Goal: Communication & Community: Answer question/provide support

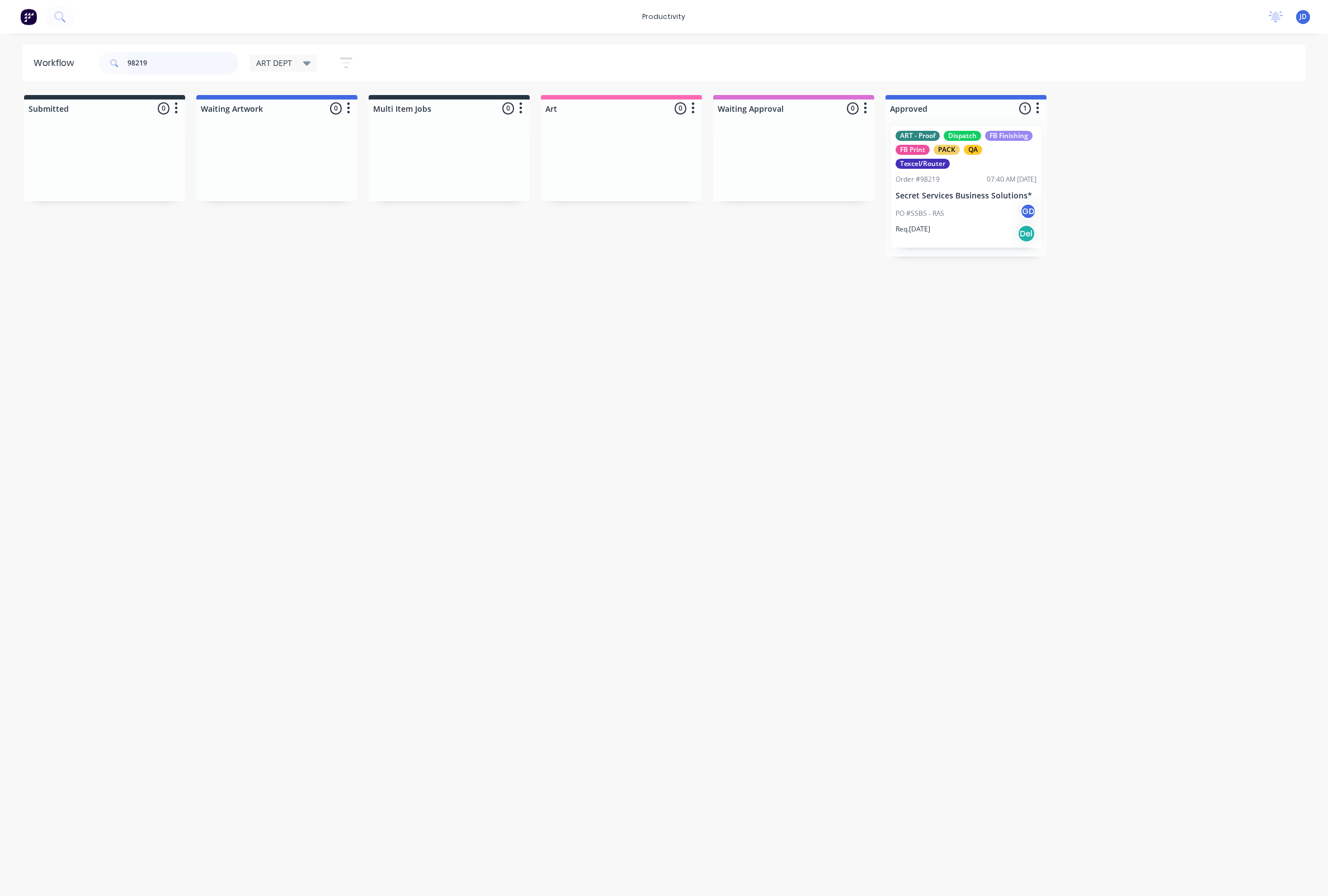
drag, startPoint x: 160, startPoint y: 63, endPoint x: 102, endPoint y: 62, distance: 58.0
click at [102, 62] on div "98219" at bounding box center [169, 63] width 140 height 22
type input "98249"
drag, startPoint x: 775, startPoint y: 170, endPoint x: 934, endPoint y: 161, distance: 159.3
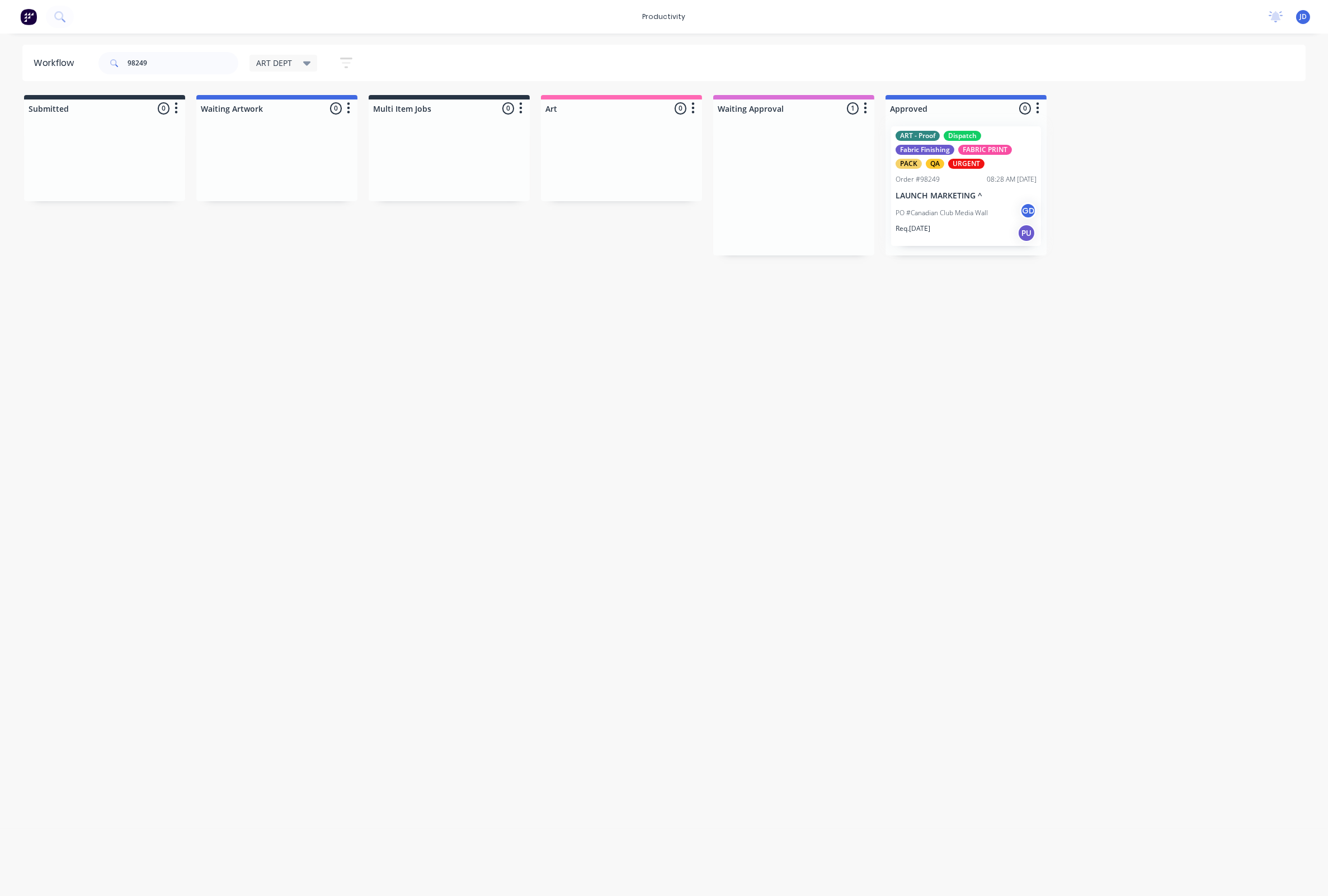
click at [944, 179] on div at bounding box center [965, 187] width 161 height 138
click at [935, 184] on div "ART - Proof Dispatch Fabric Finishing FABRIC PRINT PACK QA URGENT Order #98249 …" at bounding box center [966, 186] width 150 height 121
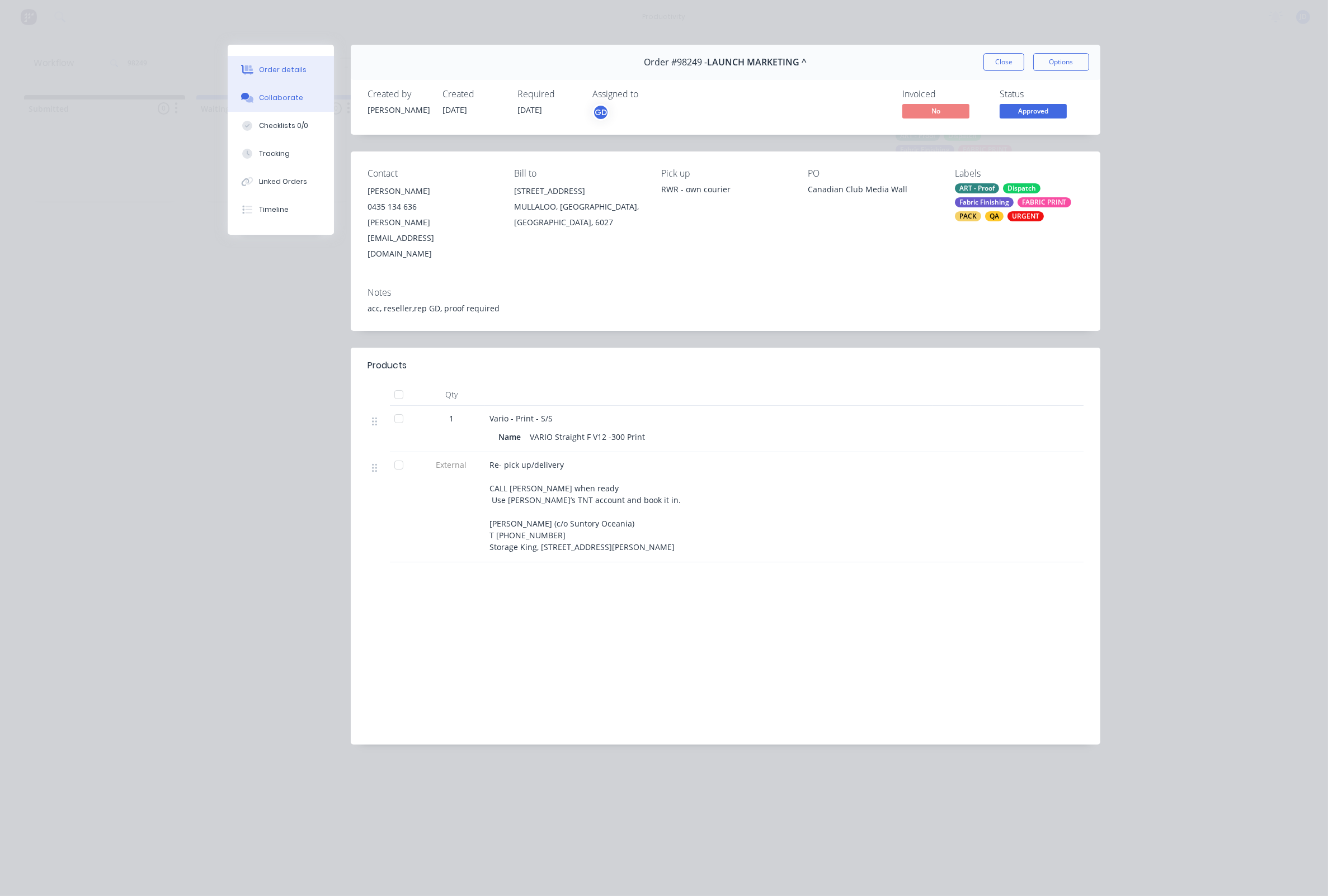
drag, startPoint x: 276, startPoint y: 91, endPoint x: 280, endPoint y: 107, distance: 16.5
click at [275, 91] on button "Collaborate" at bounding box center [281, 98] width 106 height 28
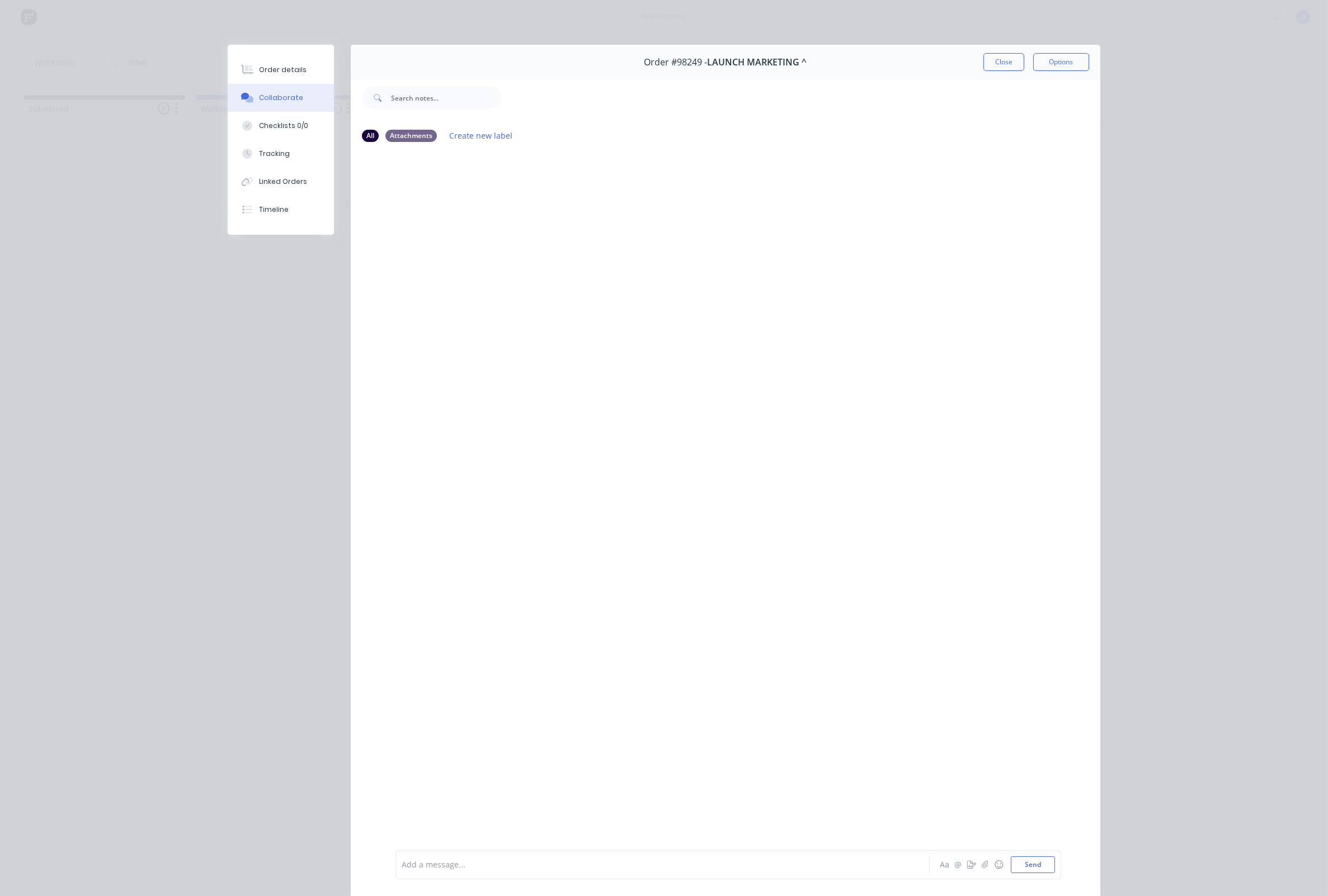
click at [518, 868] on div at bounding box center [647, 865] width 490 height 12
click at [1039, 863] on button "Send" at bounding box center [1032, 864] width 44 height 17
click at [994, 58] on button "Close" at bounding box center [1003, 62] width 41 height 18
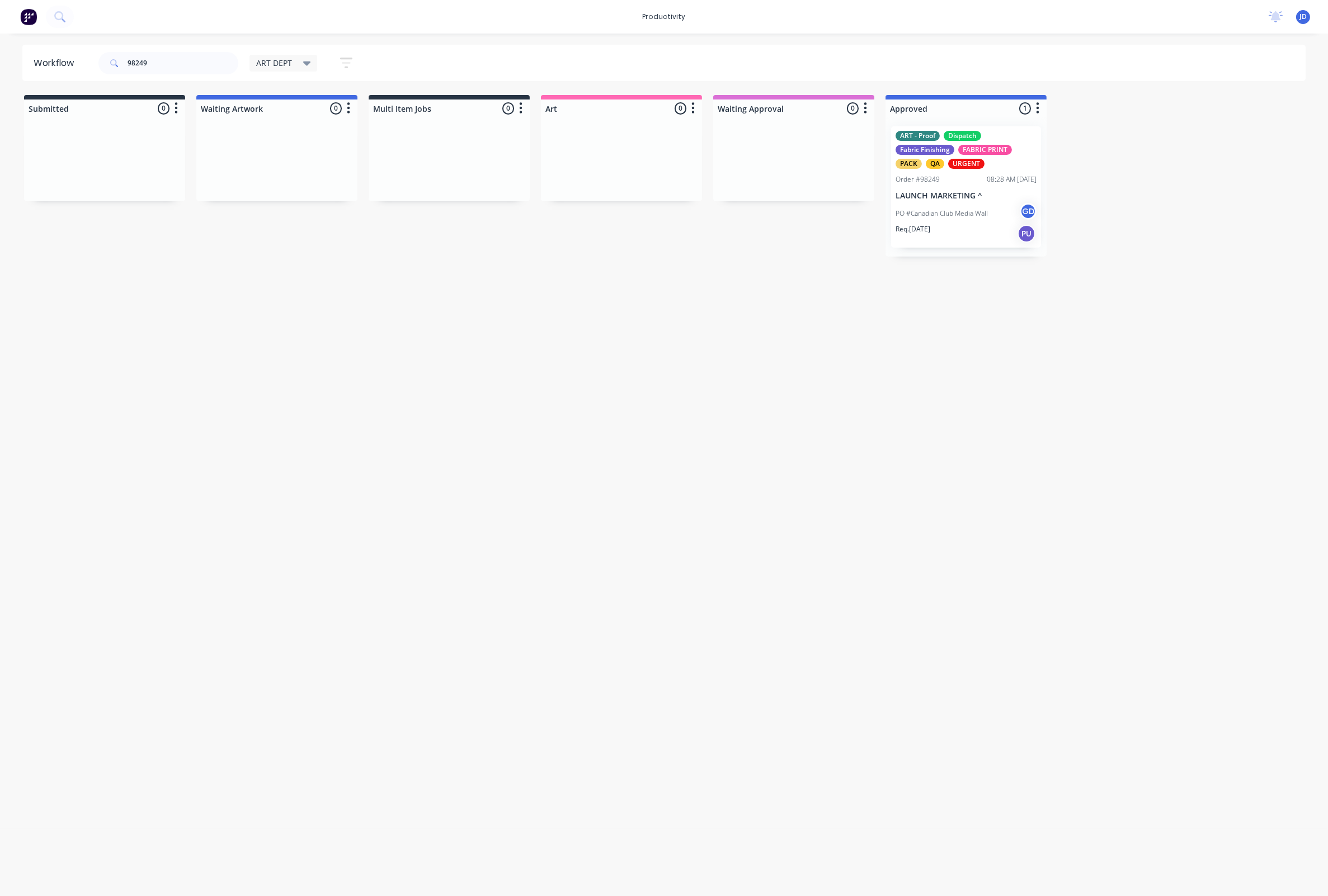
click at [374, 446] on div "Workflow 98249 ART DEPT Save new view None edit ART DEPT (Default) edit Banner …" at bounding box center [664, 459] width 1328 height 829
drag, startPoint x: 233, startPoint y: 59, endPoint x: 138, endPoint y: 62, distance: 95.0
click at [125, 59] on div "98249 ART DEPT Save new view None edit ART DEPT (Default) edit Banner Finishing…" at bounding box center [230, 63] width 269 height 34
drag, startPoint x: 140, startPoint y: 61, endPoint x: 94, endPoint y: 61, distance: 46.0
click at [94, 62] on header "Workflow 98249 ART DEPT Save new view None edit ART DEPT (Default) edit Banner …" at bounding box center [664, 63] width 1283 height 36
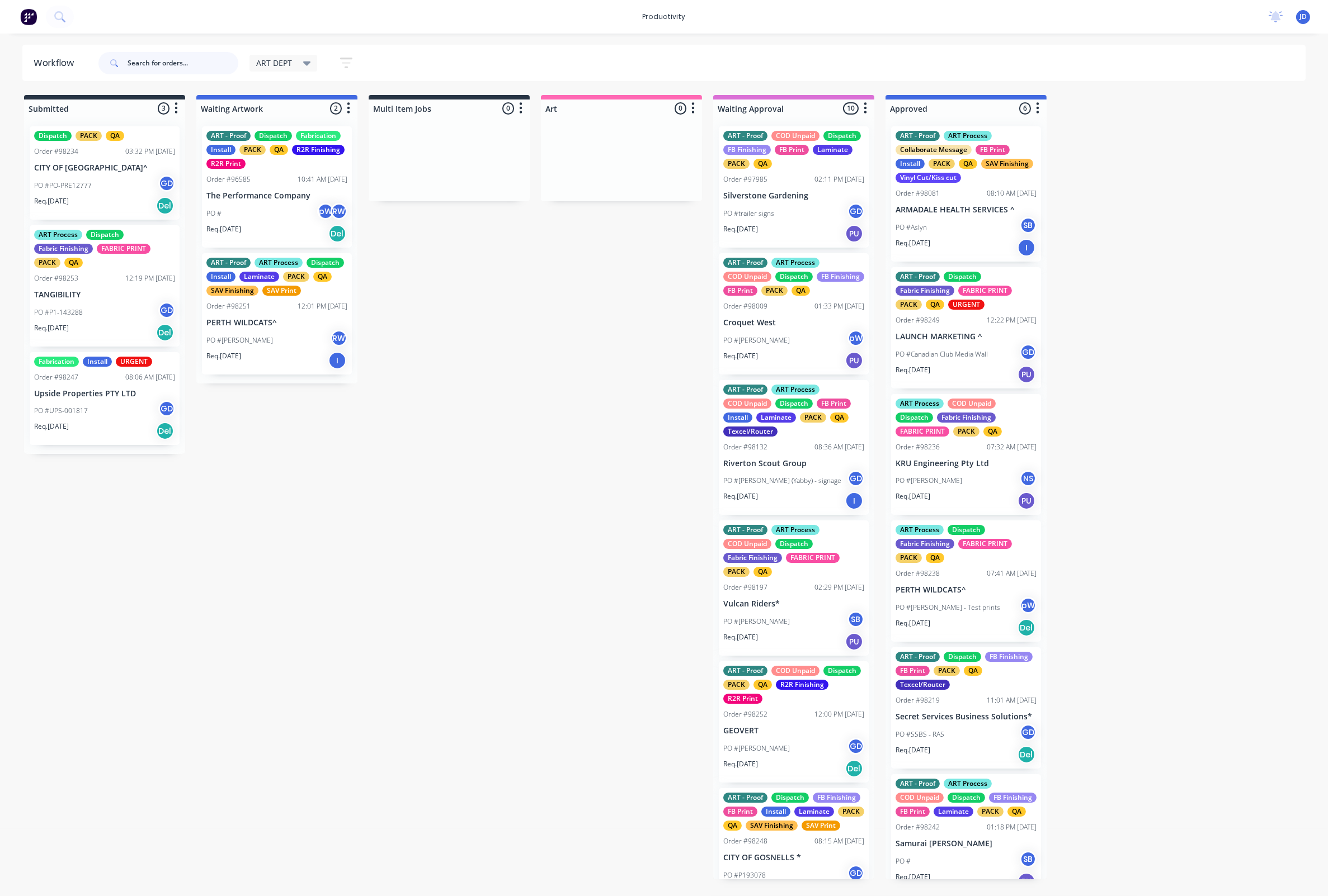
click at [148, 57] on input "text" at bounding box center [183, 63] width 111 height 22
type input "98241"
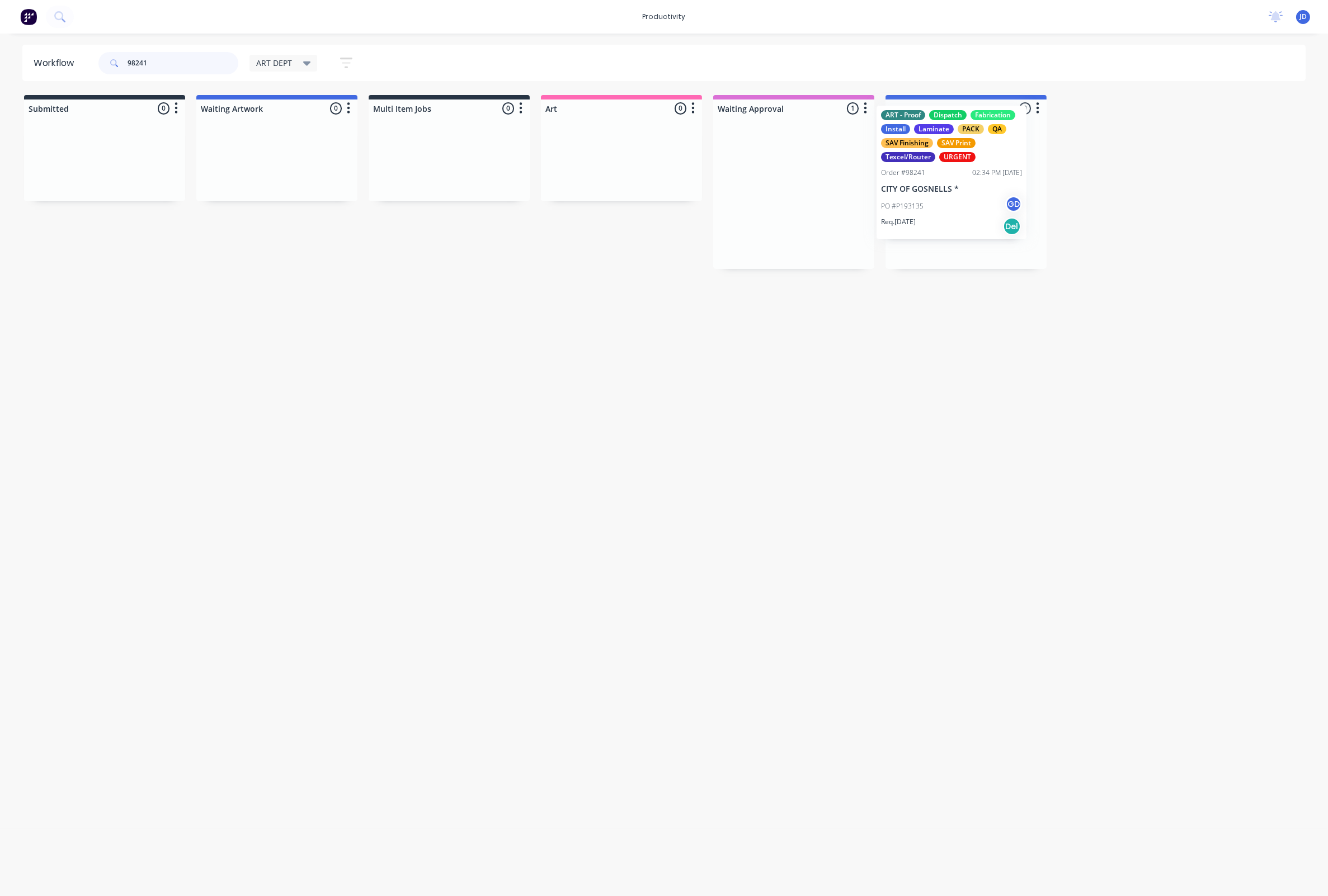
drag, startPoint x: 816, startPoint y: 221, endPoint x: 926, endPoint y: 206, distance: 111.0
click at [945, 212] on div "ART - Proof Dispatch Fabrication Install Laminate PACK QA SAV Finishing SAV Pri…" at bounding box center [965, 194] width 161 height 153
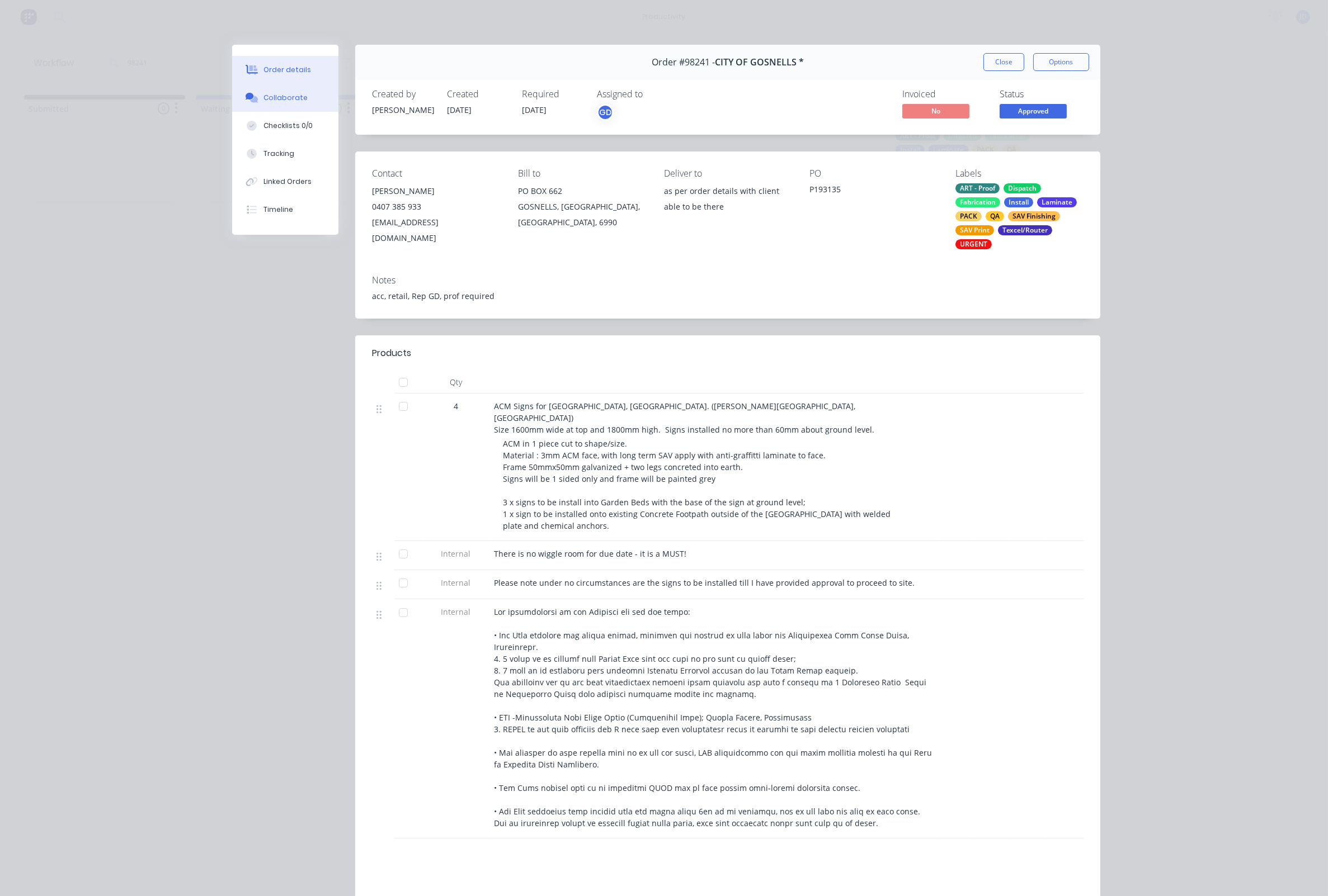
click at [289, 99] on div "Collaborate" at bounding box center [286, 98] width 44 height 10
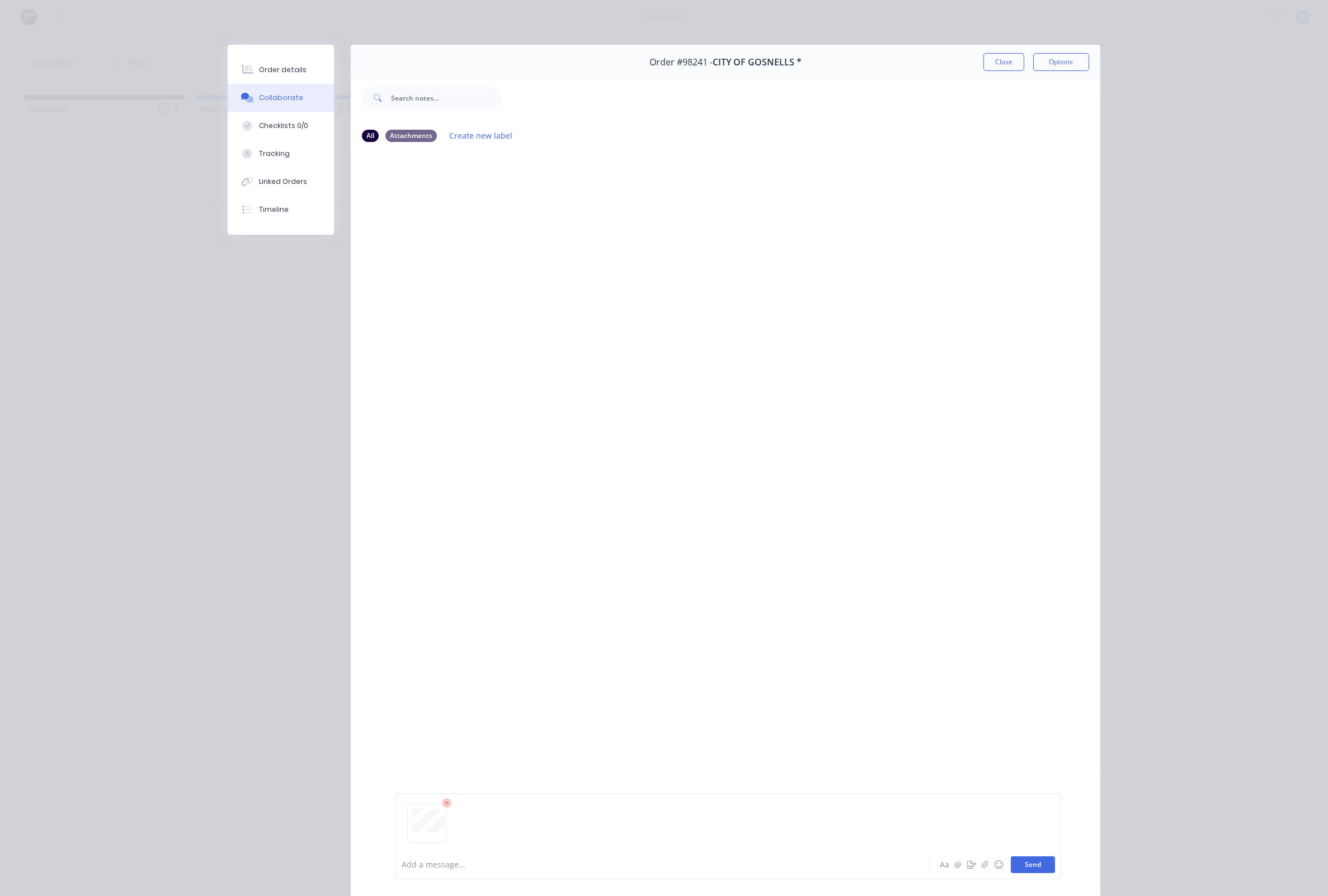
click at [1041, 866] on button "Send" at bounding box center [1032, 864] width 44 height 17
click at [1004, 62] on button "Close" at bounding box center [1003, 62] width 41 height 18
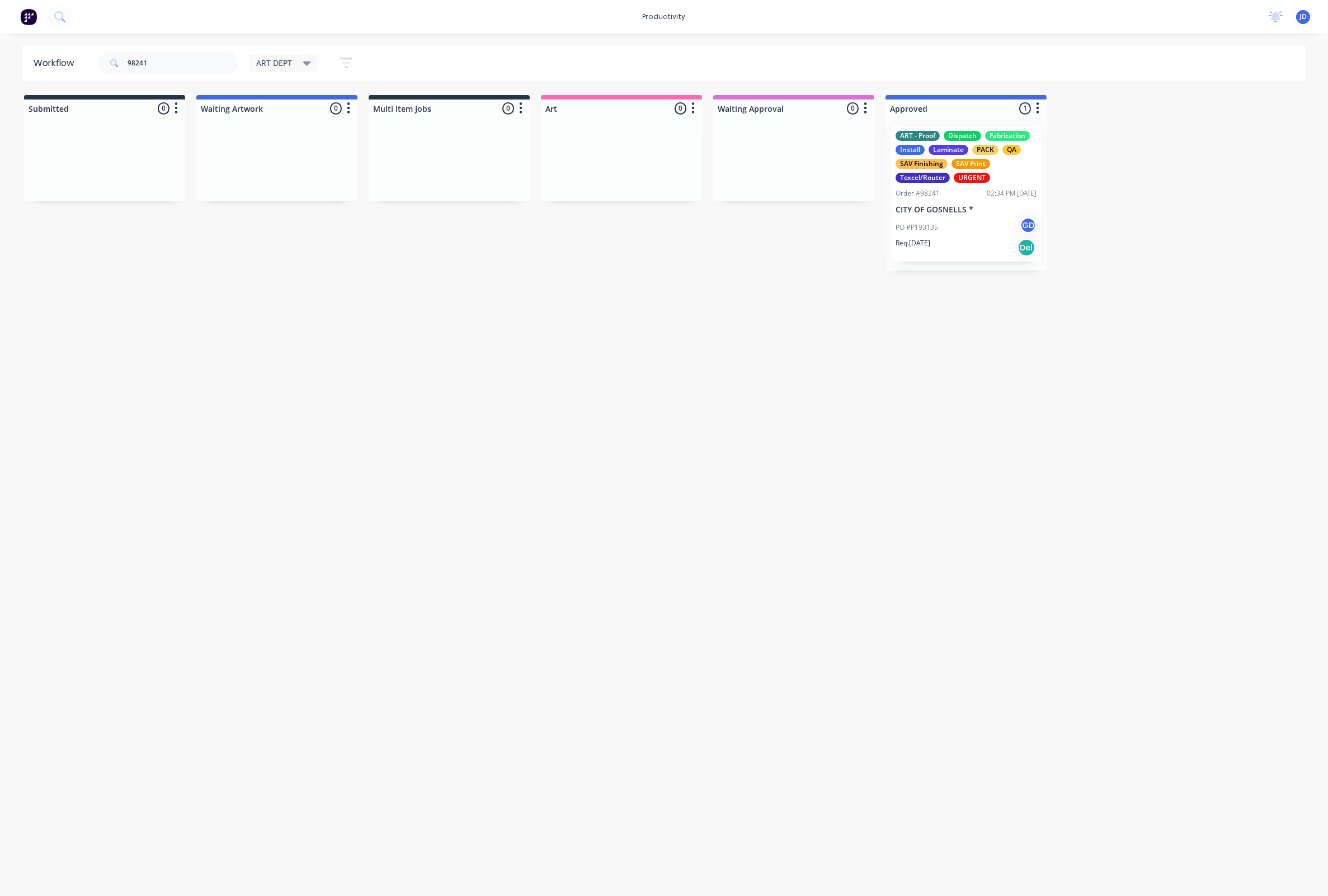
click at [855, 287] on div "Workflow 98241 ART DEPT Save new view None edit ART DEPT (Default) edit Banner …" at bounding box center [664, 459] width 1328 height 829
